Goal: Information Seeking & Learning: Learn about a topic

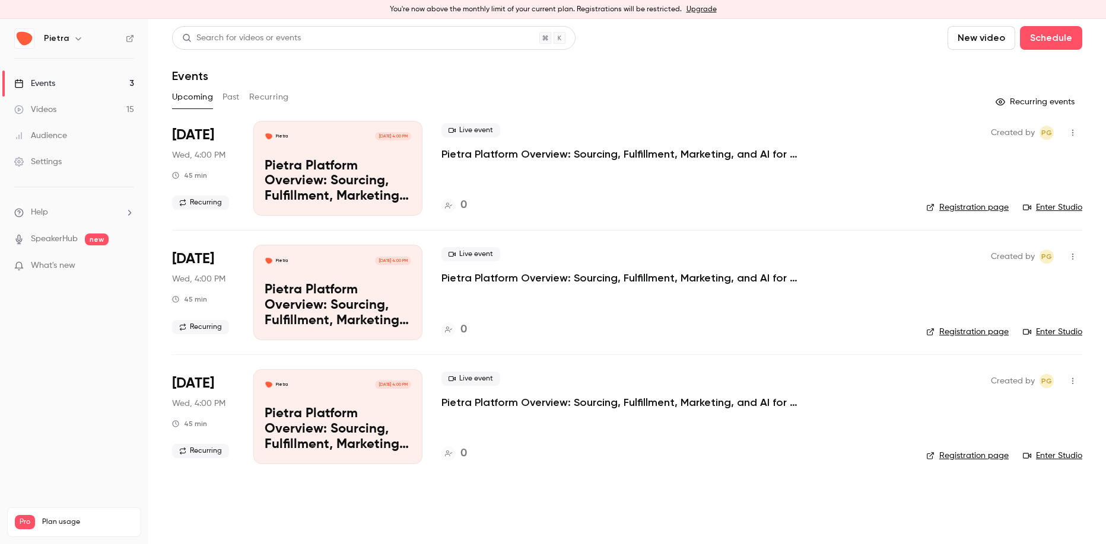
click at [245, 113] on div "Search for videos or events New video Schedule Events Upcoming Past Recurring R…" at bounding box center [627, 252] width 910 height 453
click at [236, 110] on div "Upcoming Past Recurring" at bounding box center [627, 100] width 910 height 24
click at [236, 97] on button "Past" at bounding box center [230, 97] width 17 height 19
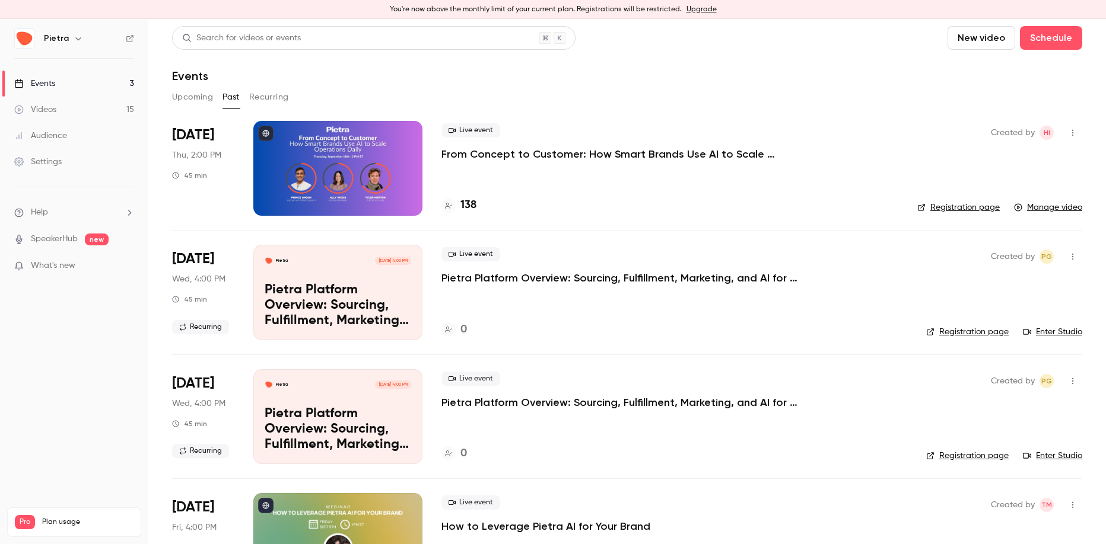
click at [554, 153] on p "From Concept to Customer: How Smart Brands Use AI to Scale Operations Daily" at bounding box center [619, 154] width 356 height 14
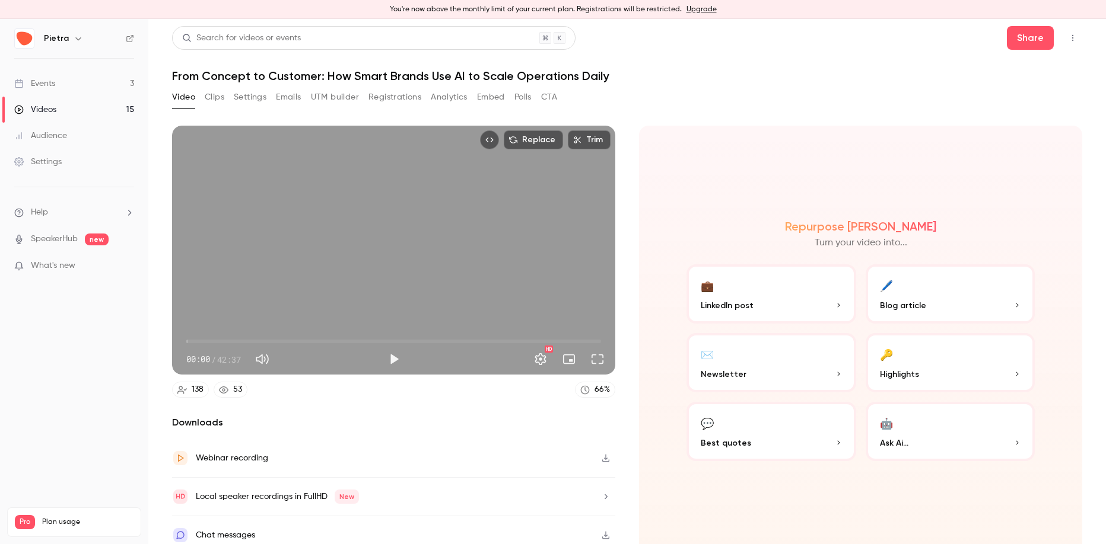
scroll to position [10, 0]
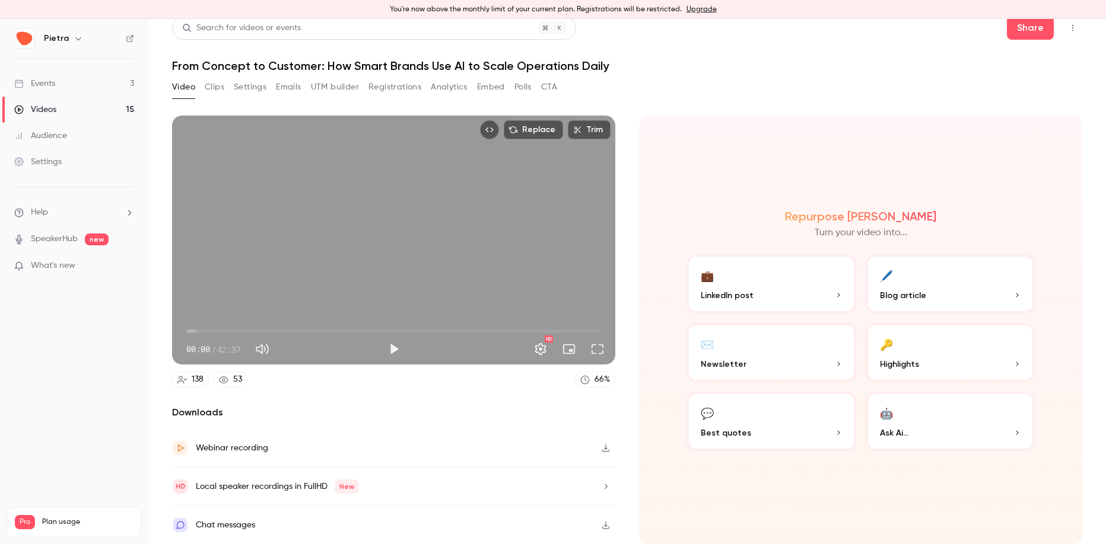
click at [406, 87] on button "Registrations" at bounding box center [394, 87] width 53 height 19
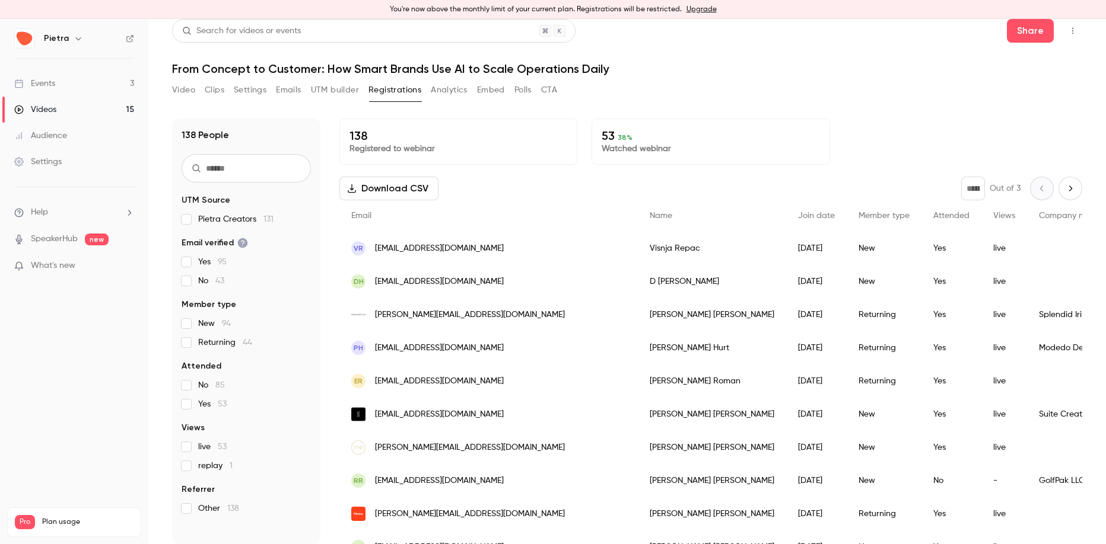
click at [211, 169] on input "text" at bounding box center [245, 168] width 129 height 28
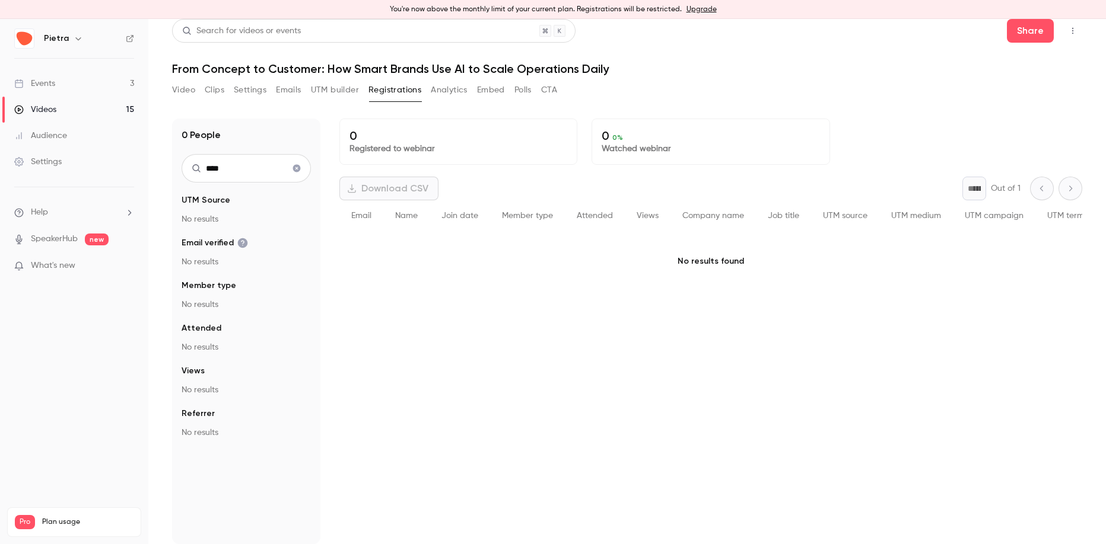
type input "****"
